Goal: Transaction & Acquisition: Purchase product/service

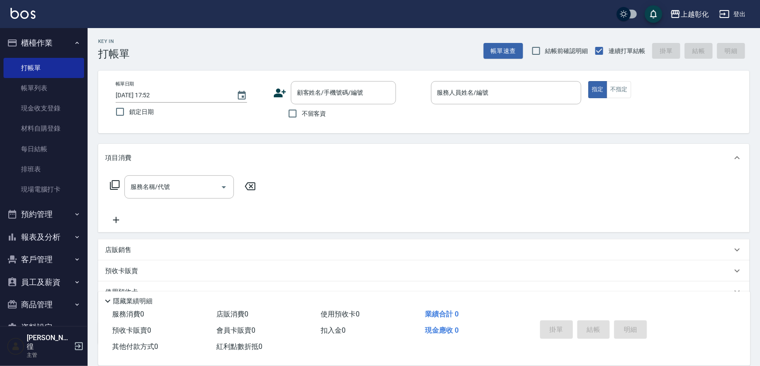
drag, startPoint x: 0, startPoint y: 0, endPoint x: 197, endPoint y: 47, distance: 202.2
click at [198, 40] on div "Key In 打帳單 帳單速查 結帳前確認明細 連續打單結帳 掛單 結帳 明細" at bounding box center [419, 44] width 662 height 32
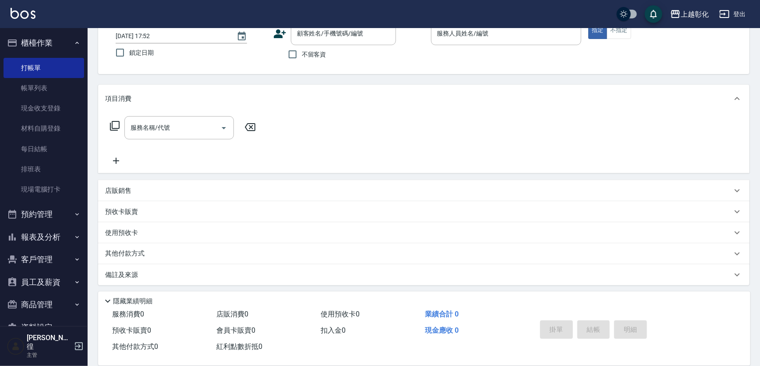
scroll to position [60, 0]
click at [35, 231] on button "報表及分析" at bounding box center [44, 237] width 81 height 23
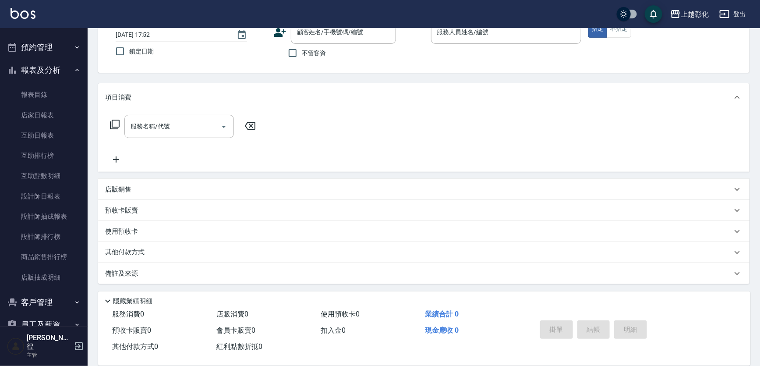
scroll to position [224, 0]
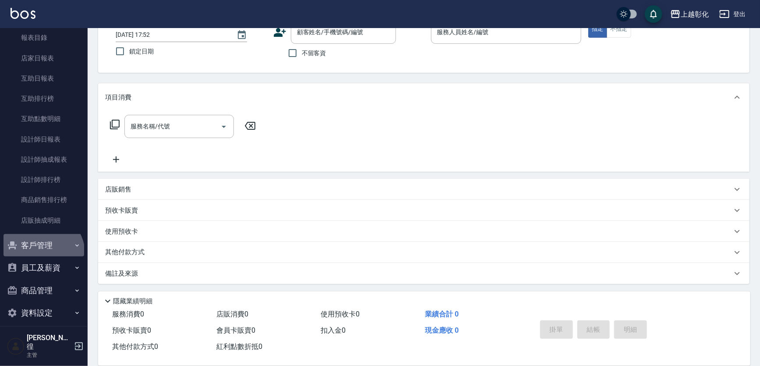
drag, startPoint x: 37, startPoint y: 255, endPoint x: 37, endPoint y: 249, distance: 5.7
click at [37, 254] on button "客戶管理" at bounding box center [44, 245] width 81 height 23
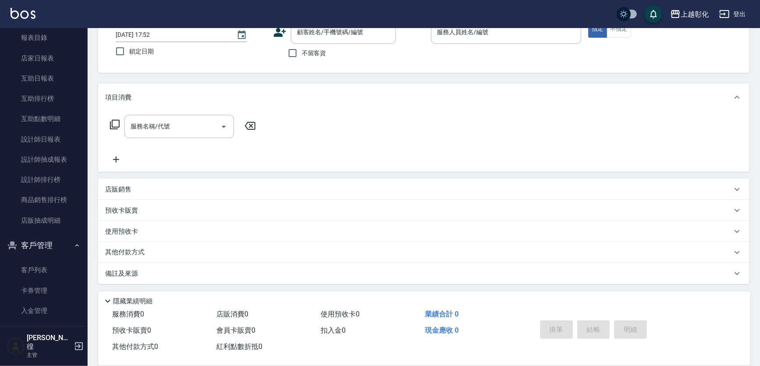
drag, startPoint x: 32, startPoint y: 268, endPoint x: 47, endPoint y: 251, distance: 22.7
click at [32, 268] on link "客戶列表" at bounding box center [44, 270] width 81 height 20
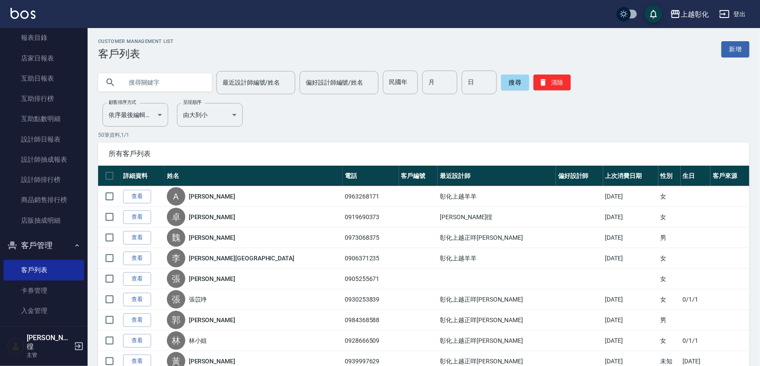
click at [147, 88] on input "text" at bounding box center [164, 82] width 82 height 24
type input "g"
type input "順禮"
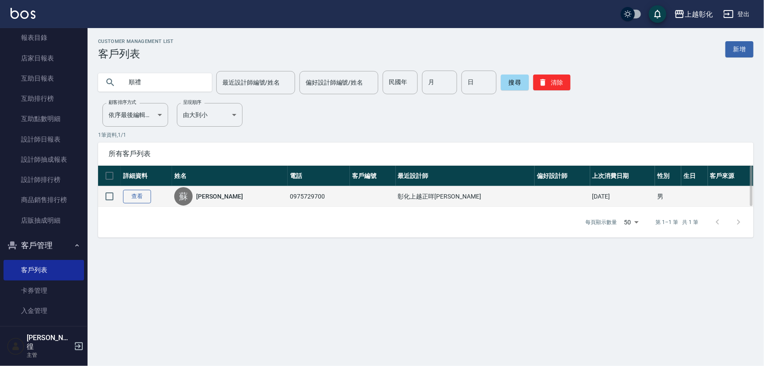
click at [139, 197] on link "查看" at bounding box center [137, 197] width 28 height 14
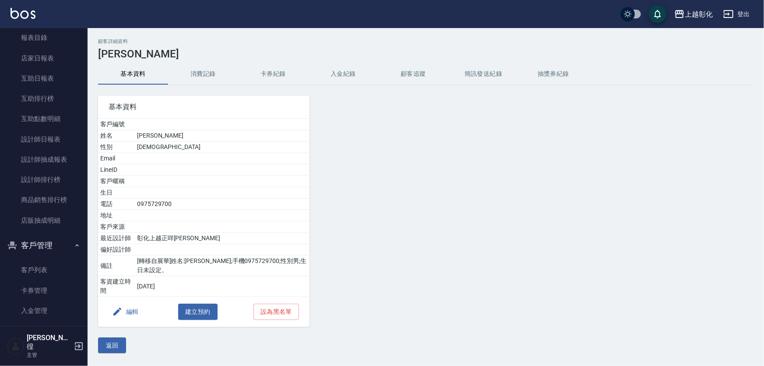
click at [195, 70] on button "消費記錄" at bounding box center [203, 73] width 70 height 21
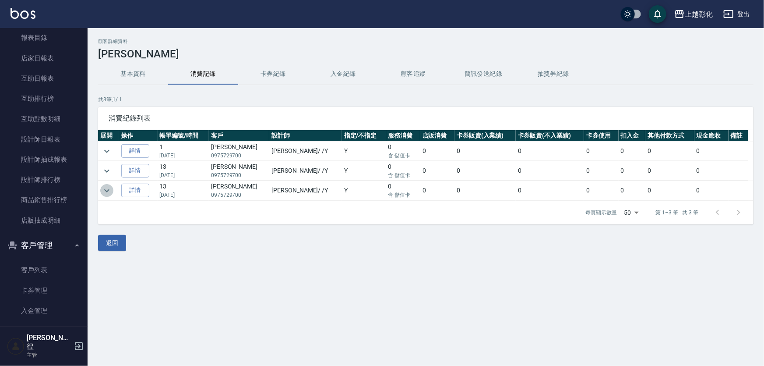
click at [104, 193] on icon "expand row" at bounding box center [107, 190] width 11 height 11
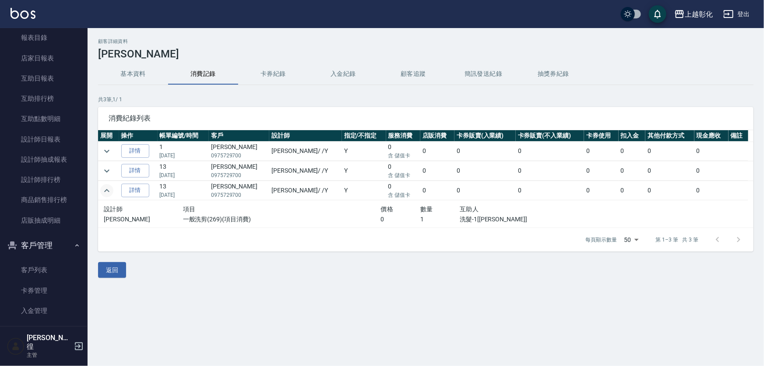
click at [104, 193] on icon "expand row" at bounding box center [107, 190] width 11 height 11
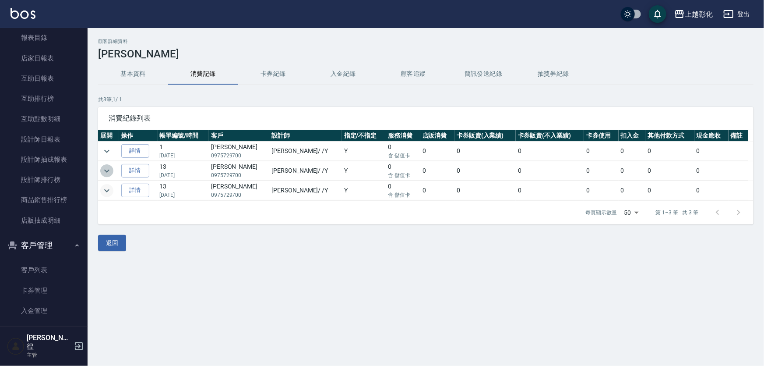
click at [107, 171] on icon "expand row" at bounding box center [106, 170] width 5 height 3
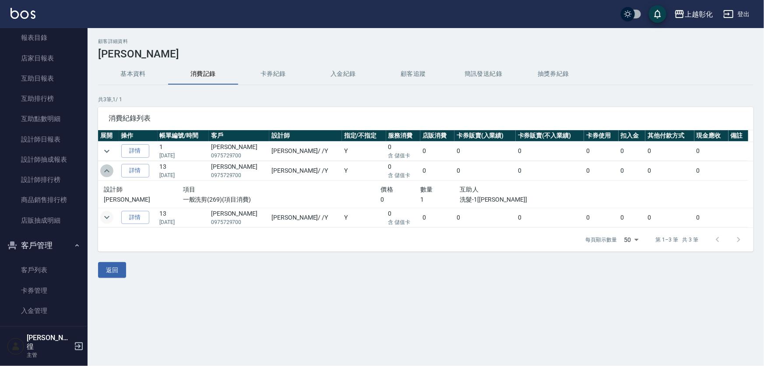
click at [108, 170] on icon "expand row" at bounding box center [106, 170] width 5 height 3
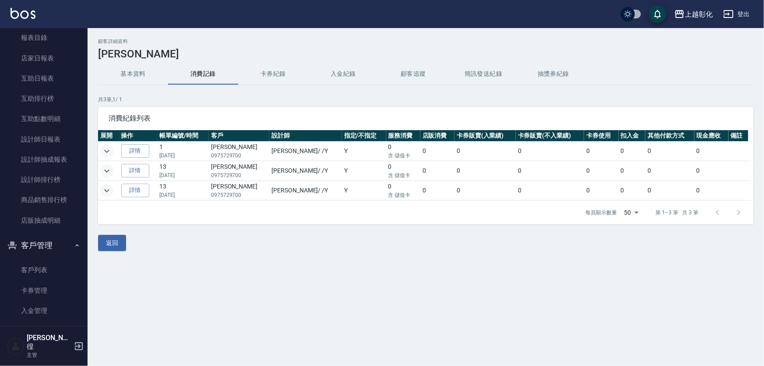
click at [113, 149] on button "expand row" at bounding box center [106, 150] width 13 height 13
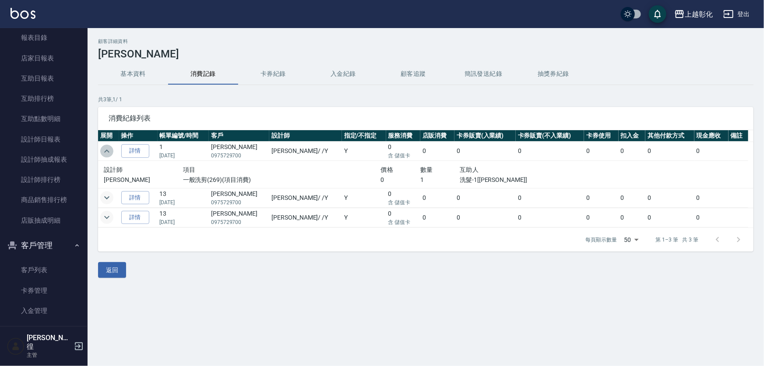
click at [112, 149] on button "expand row" at bounding box center [106, 150] width 13 height 13
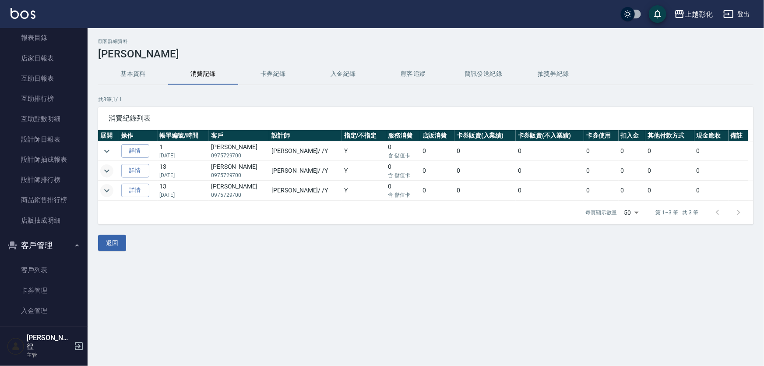
click at [413, 76] on button "顧客追蹤" at bounding box center [413, 73] width 70 height 21
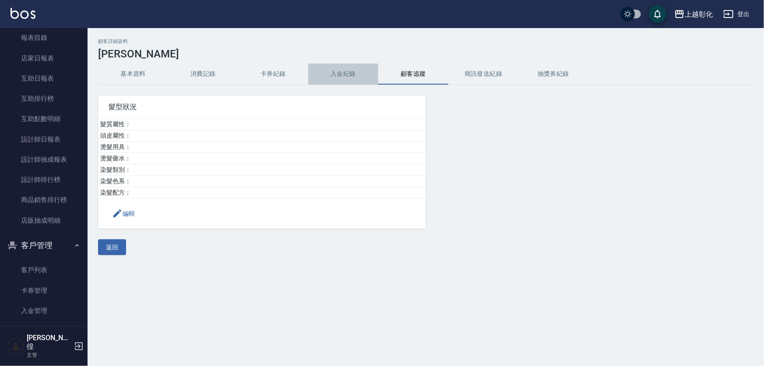
click at [346, 72] on button "入金紀錄" at bounding box center [343, 73] width 70 height 21
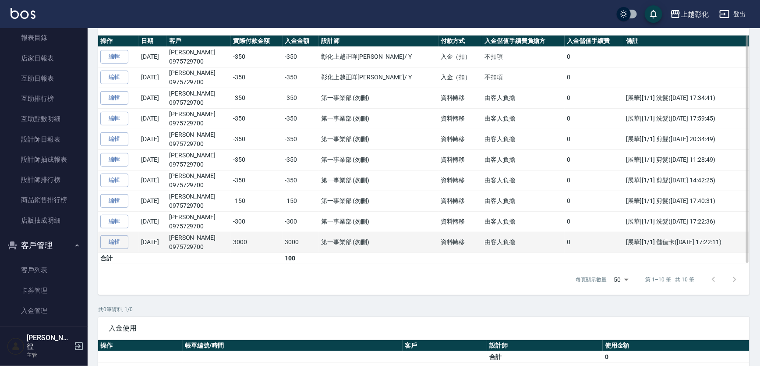
scroll to position [199, 0]
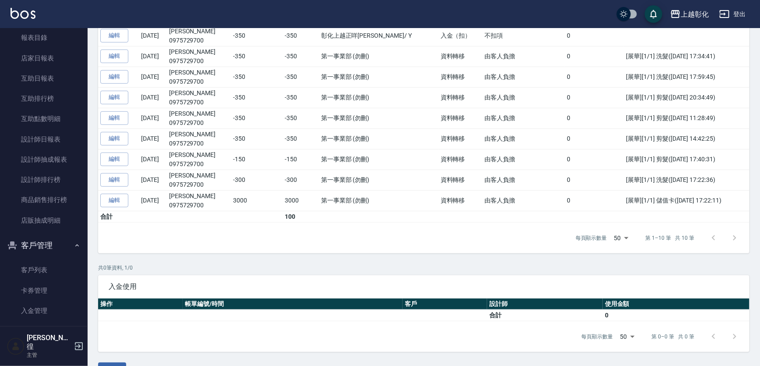
click at [732, 234] on div at bounding box center [724, 237] width 42 height 21
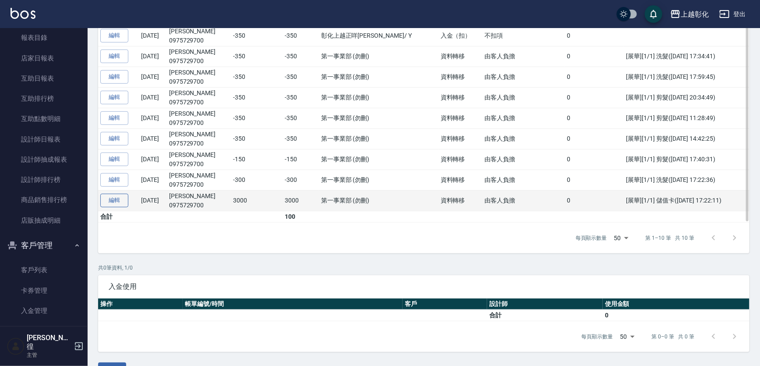
click at [106, 203] on link "編輯" at bounding box center [114, 201] width 28 height 14
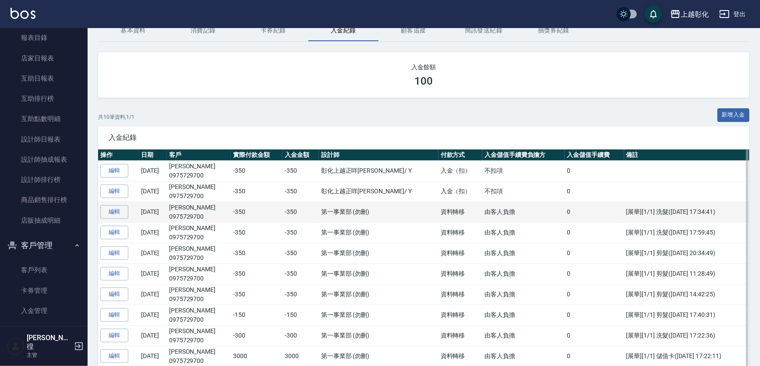
scroll to position [119, 0]
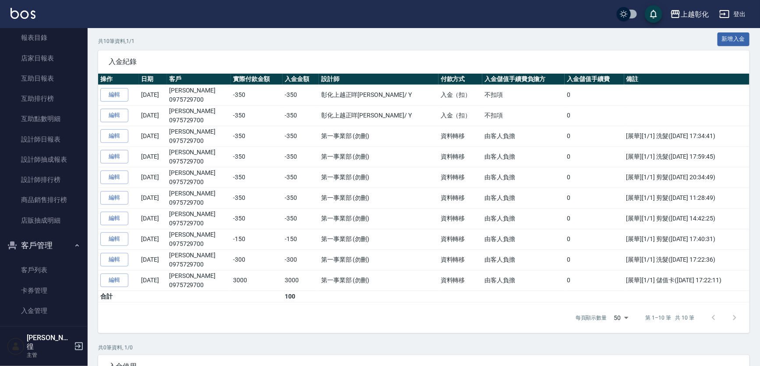
click at [192, 315] on div "每頁顯示數量 50 50 第 1–10 筆 共 10 筆" at bounding box center [423, 317] width 651 height 31
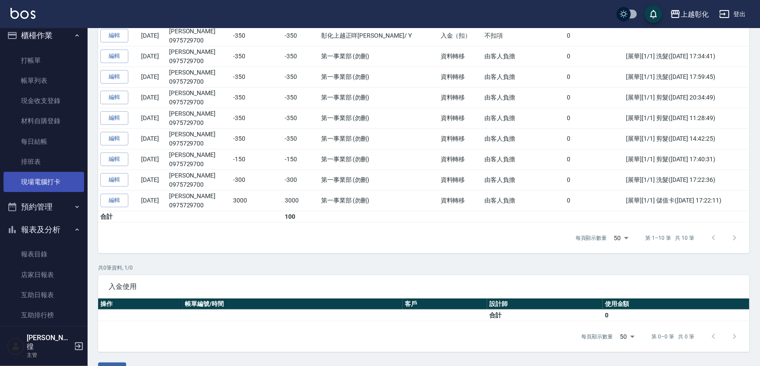
scroll to position [0, 0]
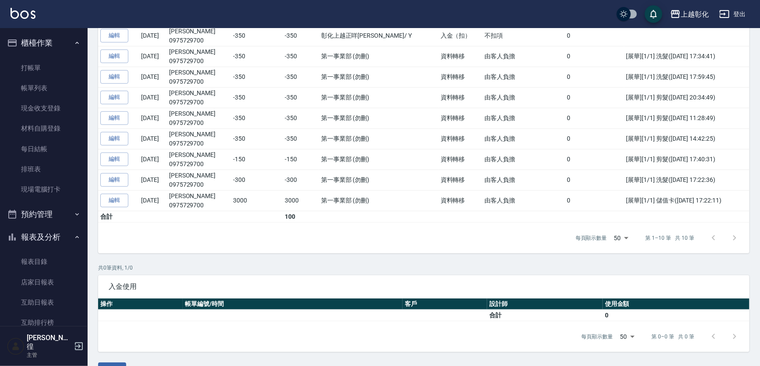
click at [74, 39] on icon "button" at bounding box center [77, 42] width 7 height 7
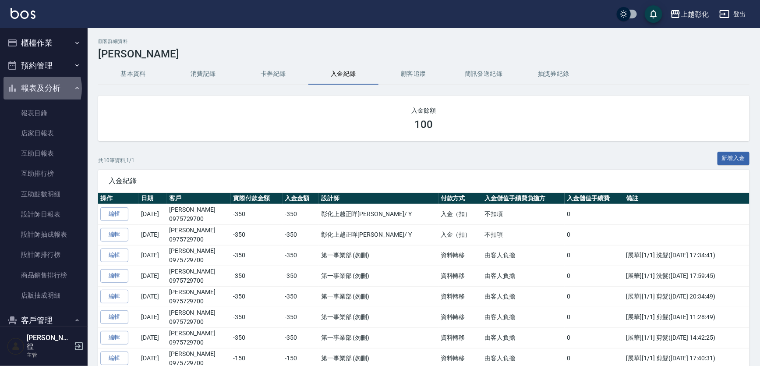
click at [34, 88] on button "報表及分析" at bounding box center [44, 88] width 81 height 23
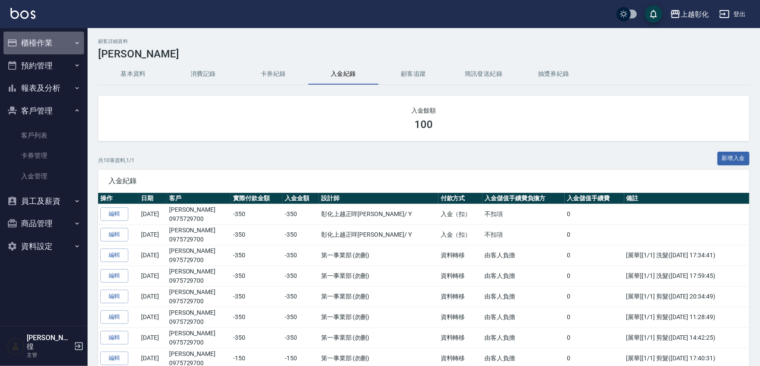
click at [20, 46] on button "櫃檯作業" at bounding box center [44, 43] width 81 height 23
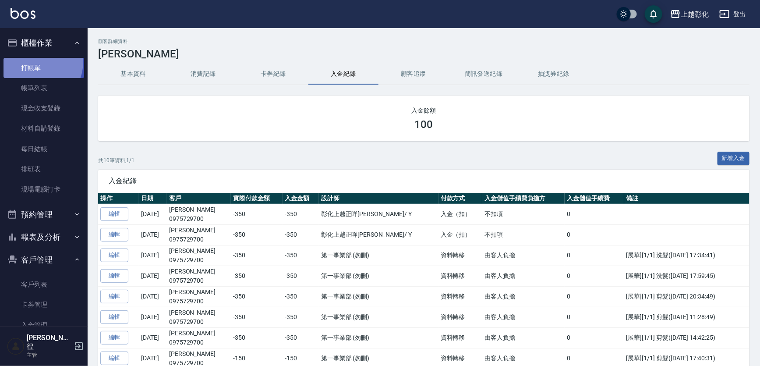
click at [35, 62] on link "打帳單" at bounding box center [44, 68] width 81 height 20
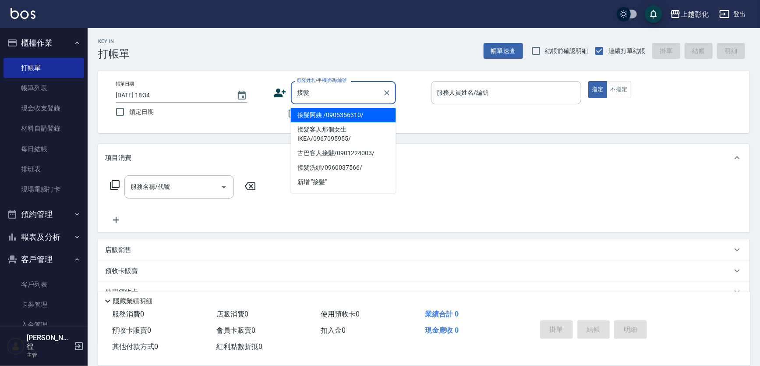
type input "接髮阿姨 /0905356310/"
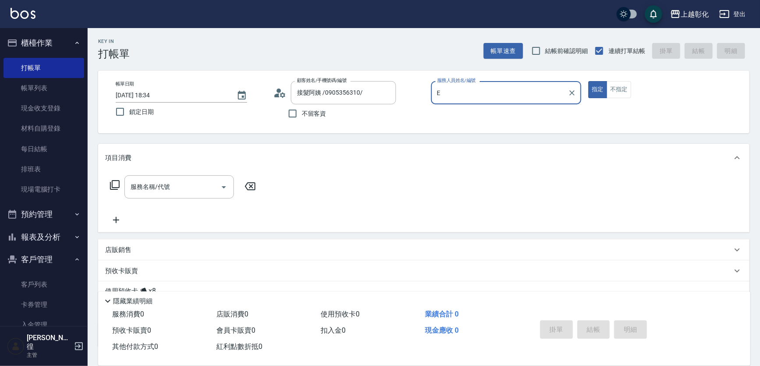
type input "[PERSON_NAME]-e"
type button "true"
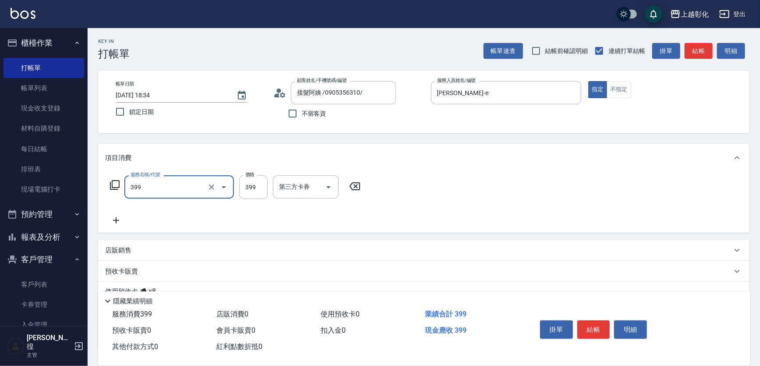
type input "貼片洗髮(399)"
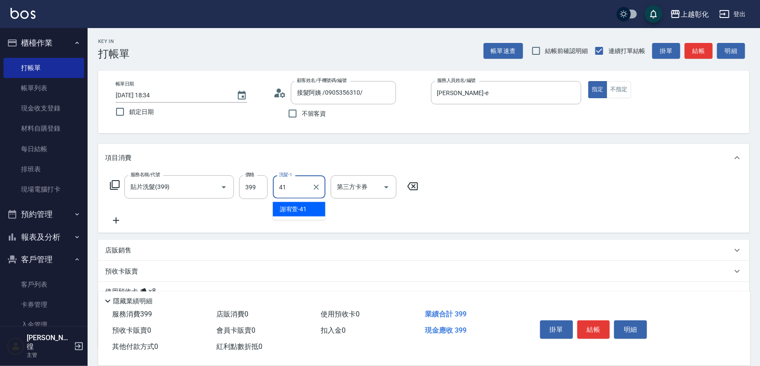
type input "謝宥萱-41"
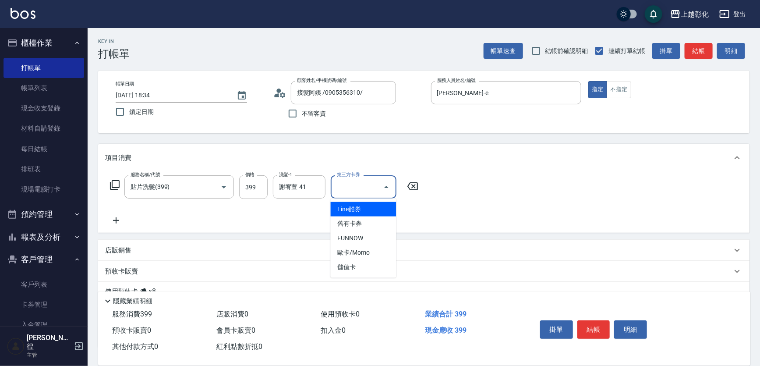
type input "儲值卡"
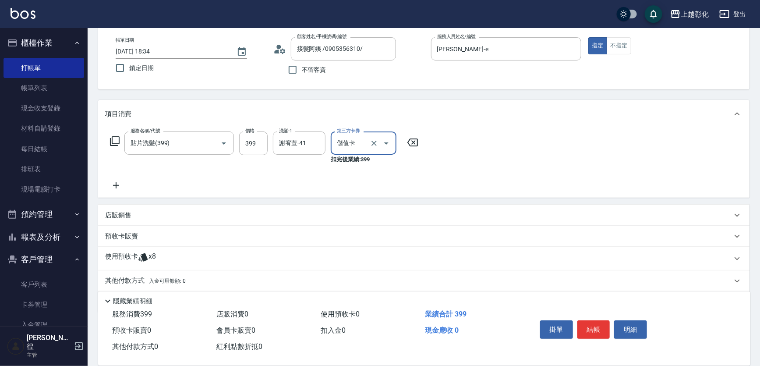
scroll to position [72, 0]
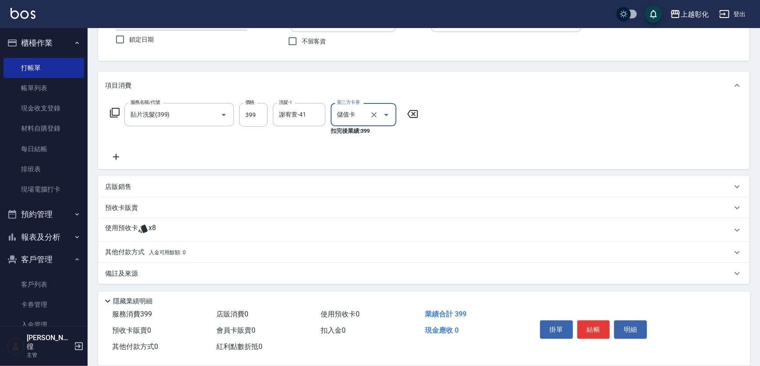
click at [142, 228] on icon at bounding box center [142, 229] width 9 height 8
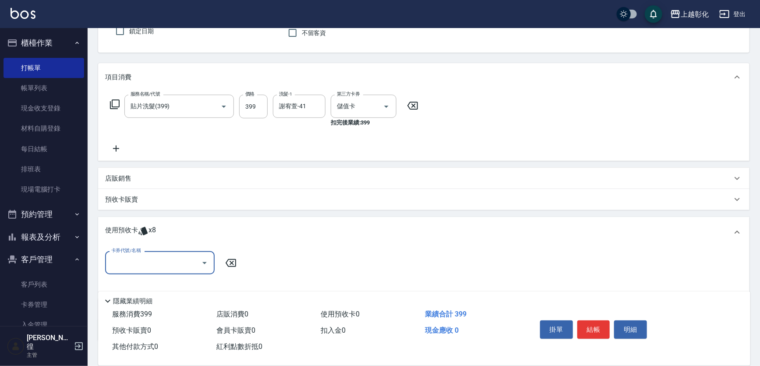
scroll to position [88, 0]
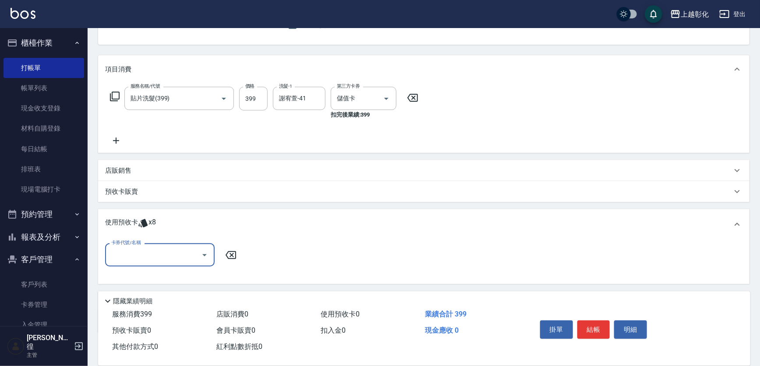
click at [139, 250] on input "卡券代號/名稱" at bounding box center [153, 254] width 88 height 15
click at [153, 276] on div "海鹽洗髮 剩餘2張" at bounding box center [159, 277] width 109 height 14
type input "海鹽洗髮"
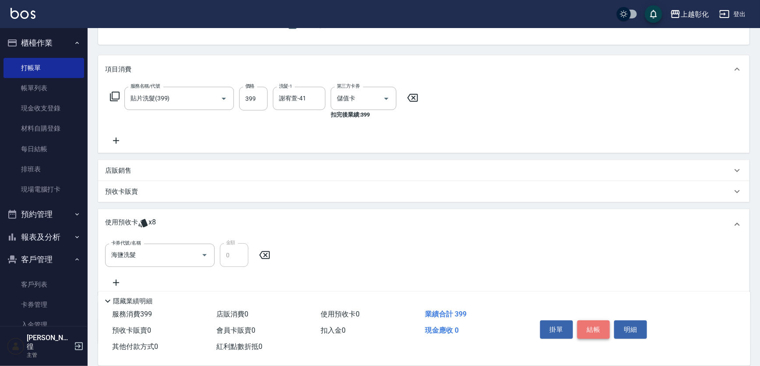
click at [591, 324] on button "結帳" at bounding box center [593, 329] width 33 height 18
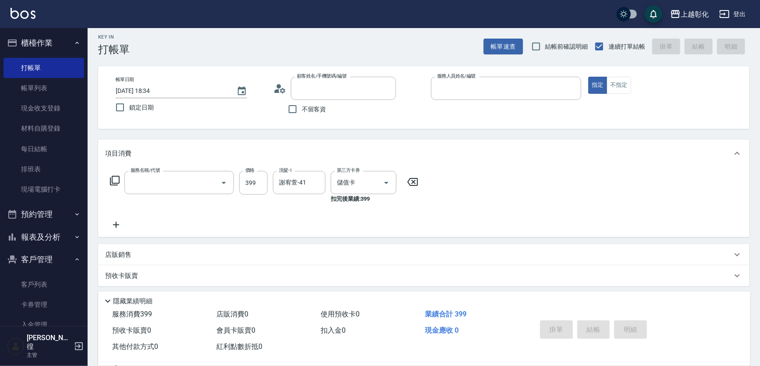
scroll to position [0, 0]
